Goal: Check status: Check status

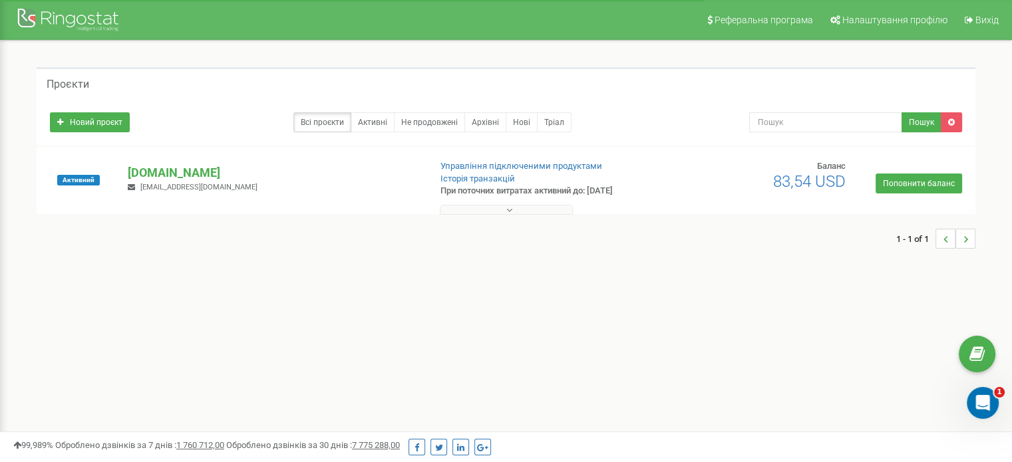
click at [506, 208] on icon at bounding box center [509, 210] width 6 height 9
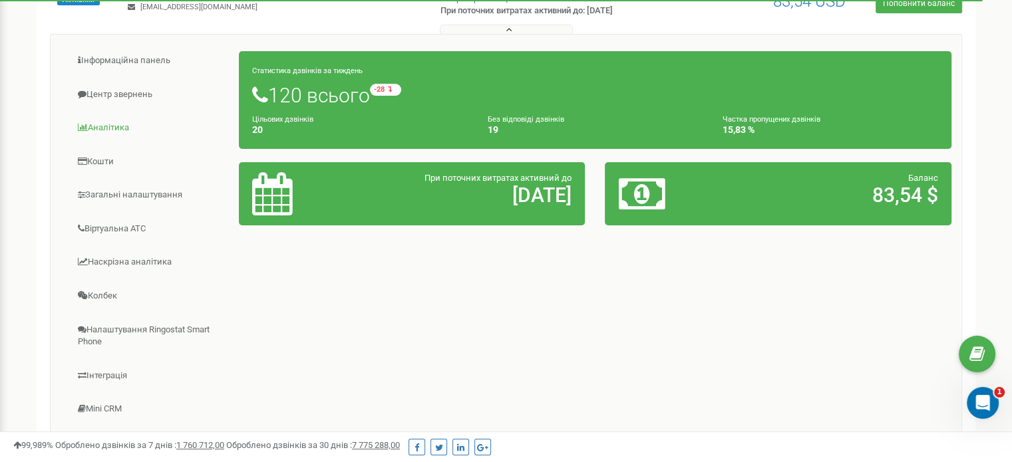
scroll to position [180, 0]
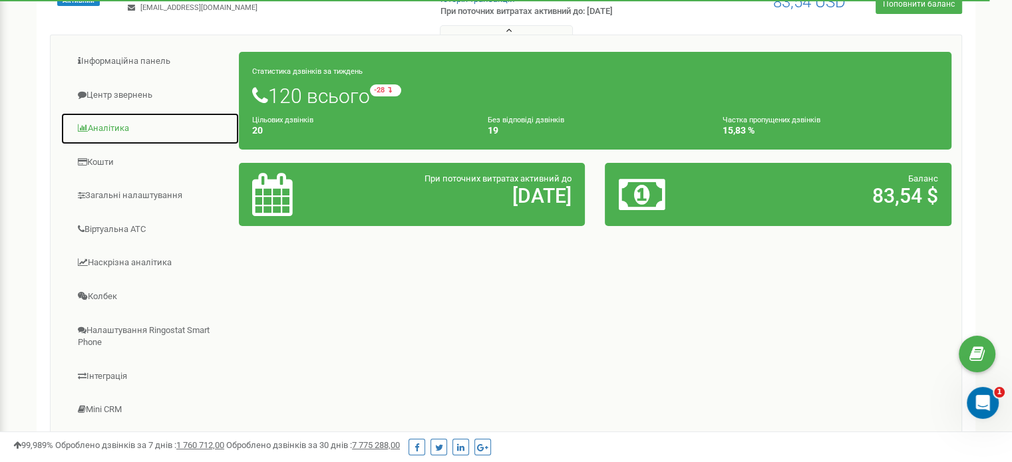
click at [124, 132] on link "Аналiтика" at bounding box center [150, 128] width 179 height 33
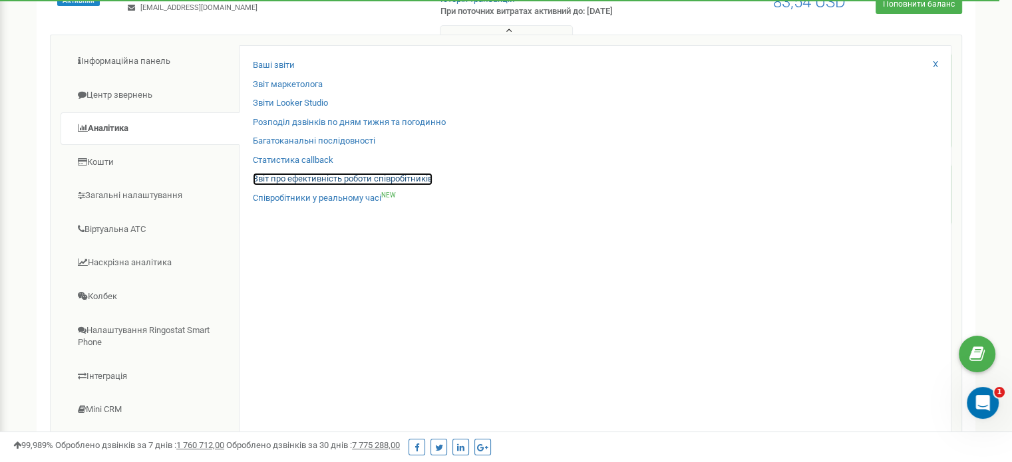
click at [281, 178] on link "Звіт про ефективність роботи співробітників" at bounding box center [343, 179] width 180 height 13
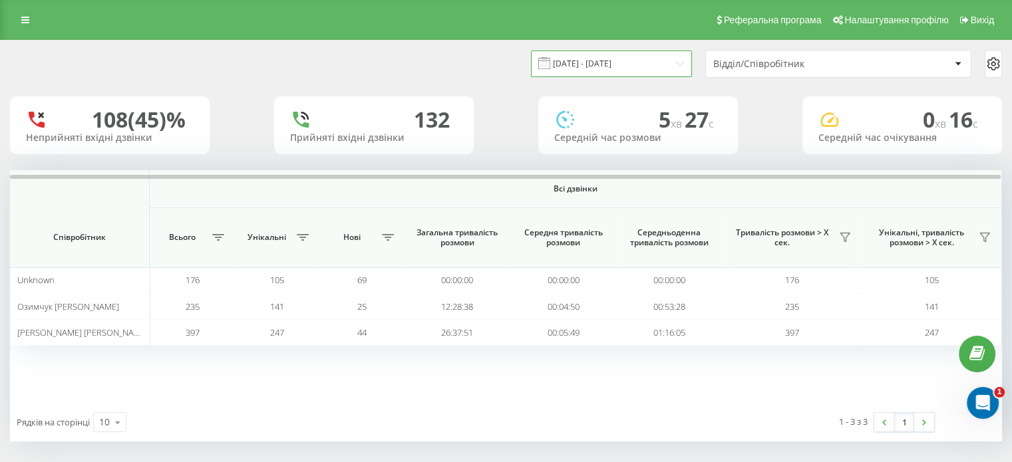
click at [679, 63] on input "22.07.2025 - 22.08.2025" at bounding box center [611, 64] width 161 height 26
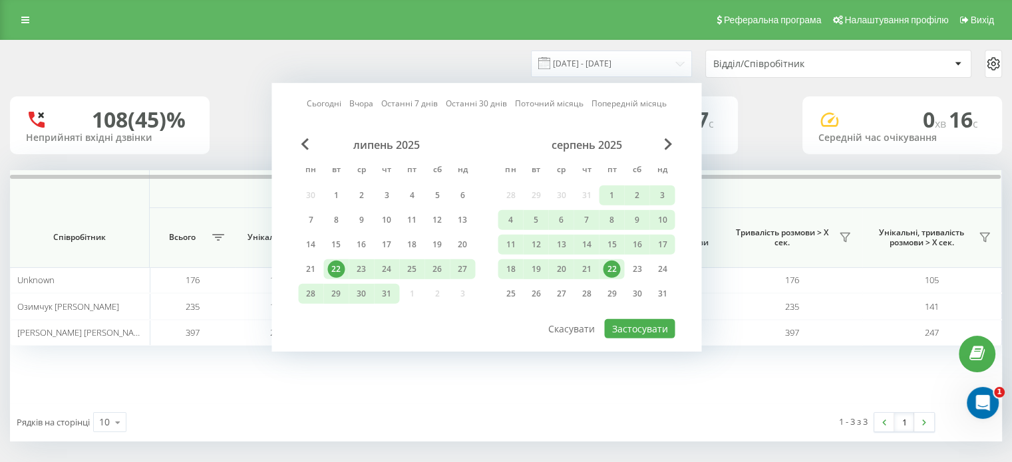
click at [610, 269] on div "22" at bounding box center [611, 269] width 17 height 17
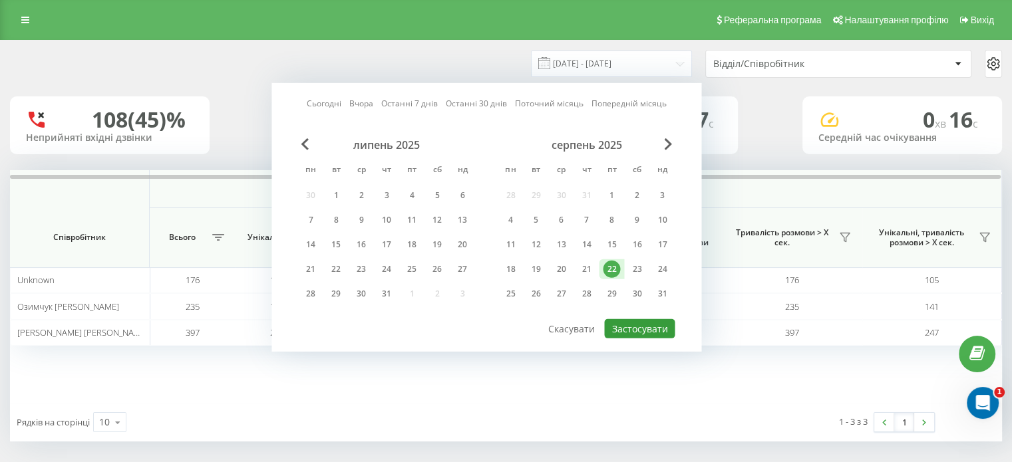
click at [633, 329] on button "Застосувати" at bounding box center [639, 328] width 71 height 19
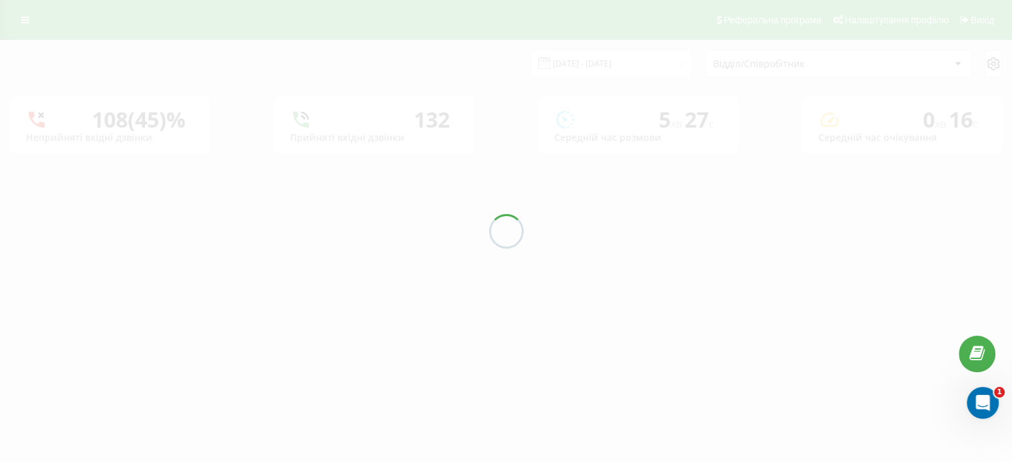
type input "22.08.2025 - 22.08.2025"
